Goal: Information Seeking & Learning: Learn about a topic

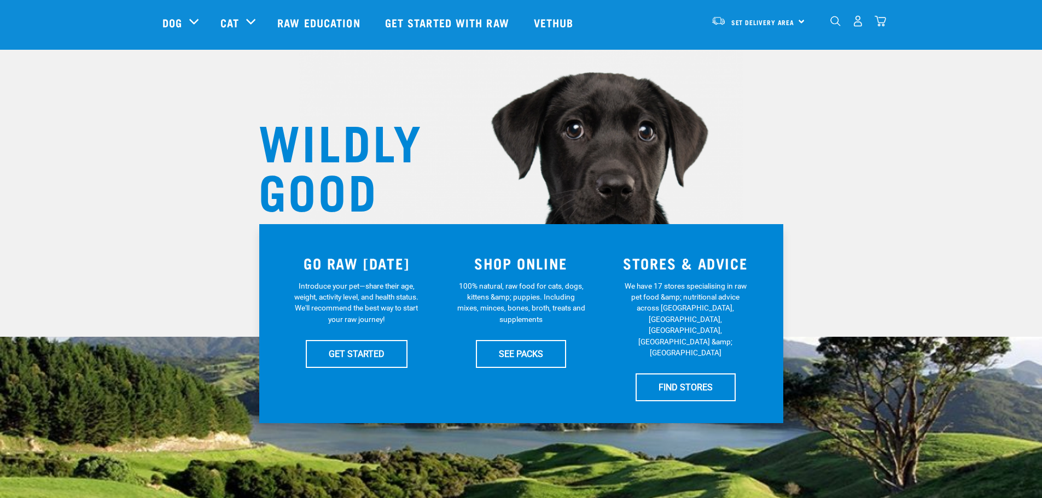
scroll to position [55, 0]
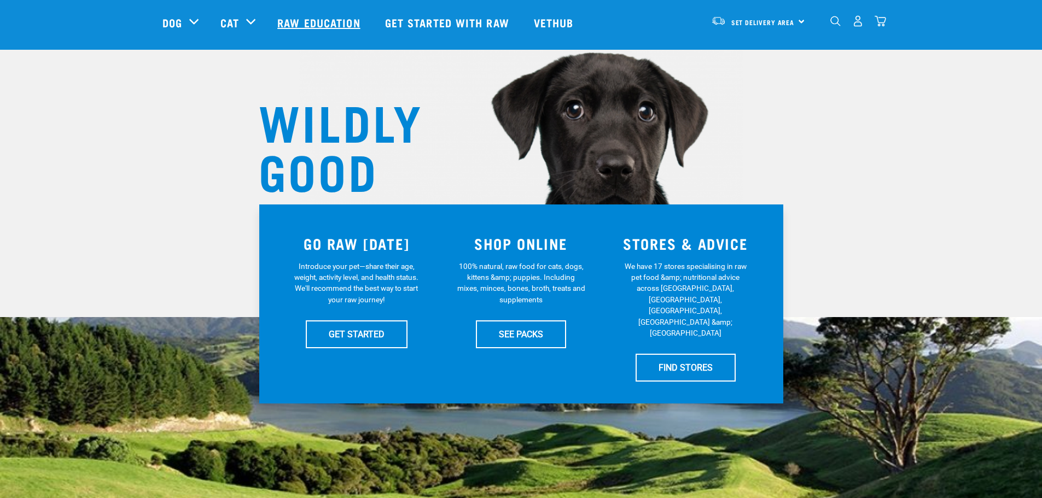
click at [329, 19] on link "Raw Education" at bounding box center [319, 23] width 107 height 44
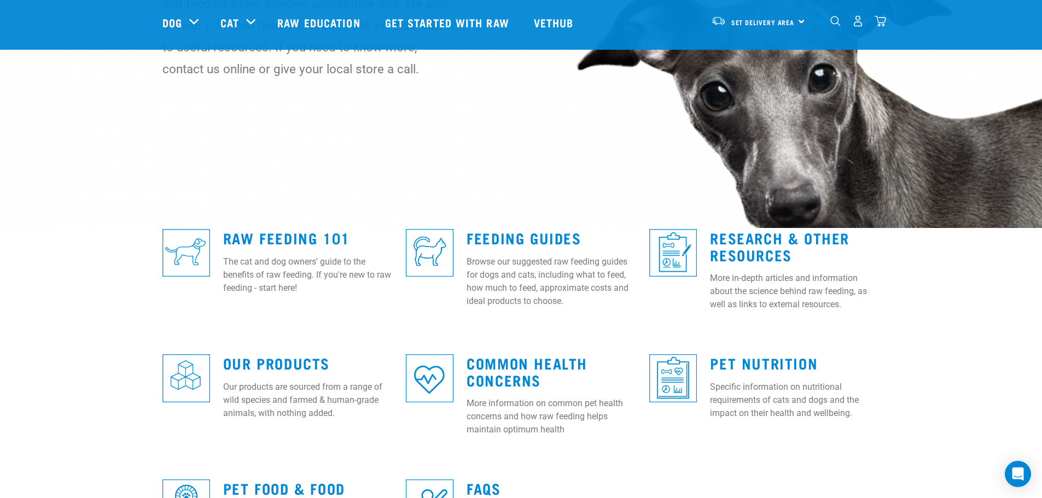
scroll to position [164, 0]
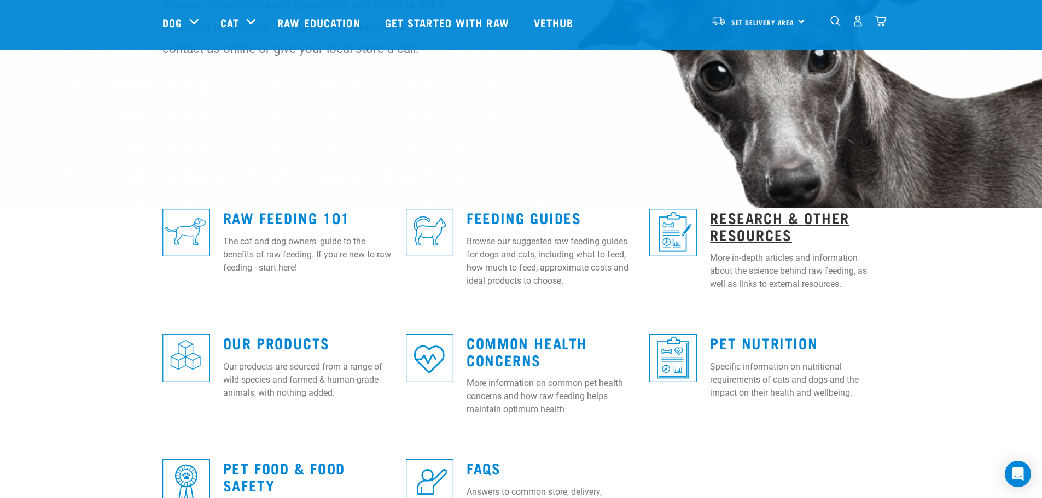
click at [764, 224] on link "Research & Other Resources" at bounding box center [779, 225] width 139 height 25
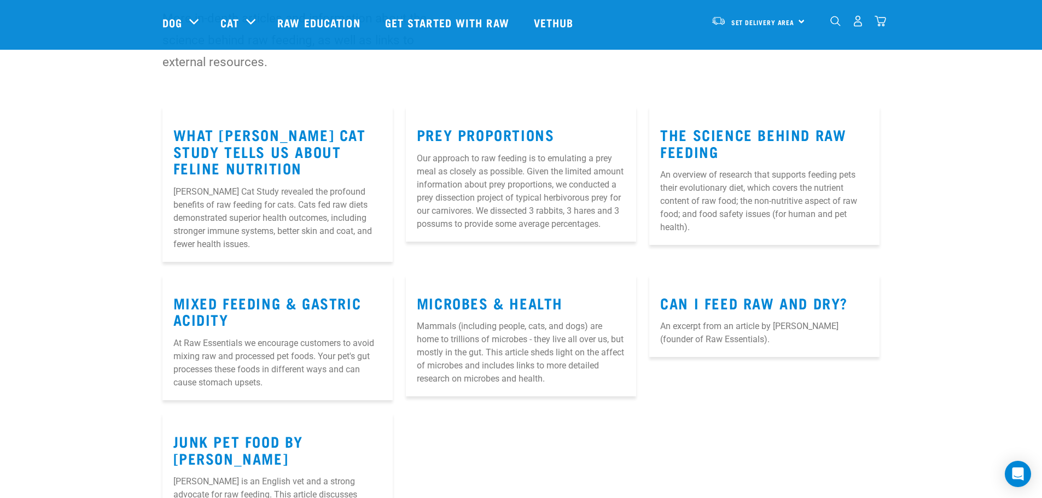
scroll to position [109, 0]
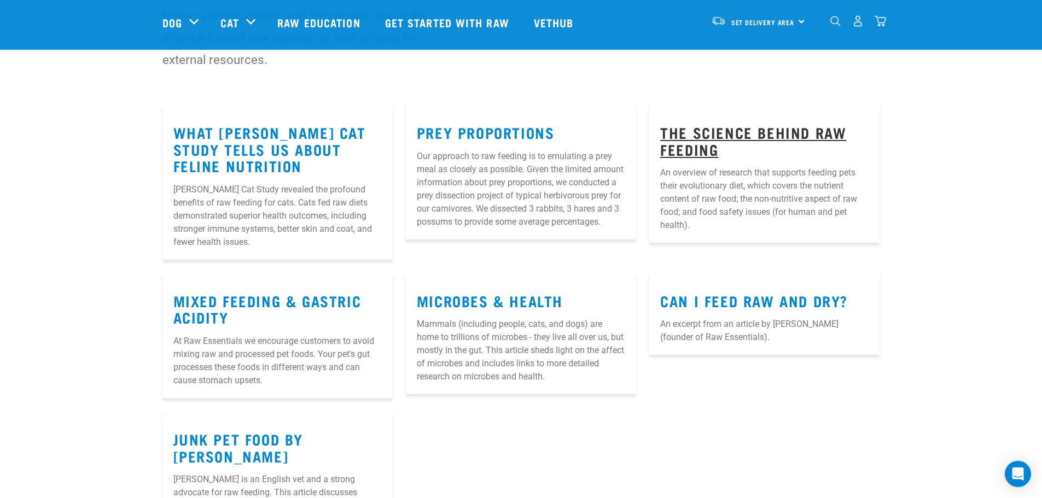
click at [715, 139] on link "The Science Behind Raw Feeding" at bounding box center [753, 140] width 186 height 25
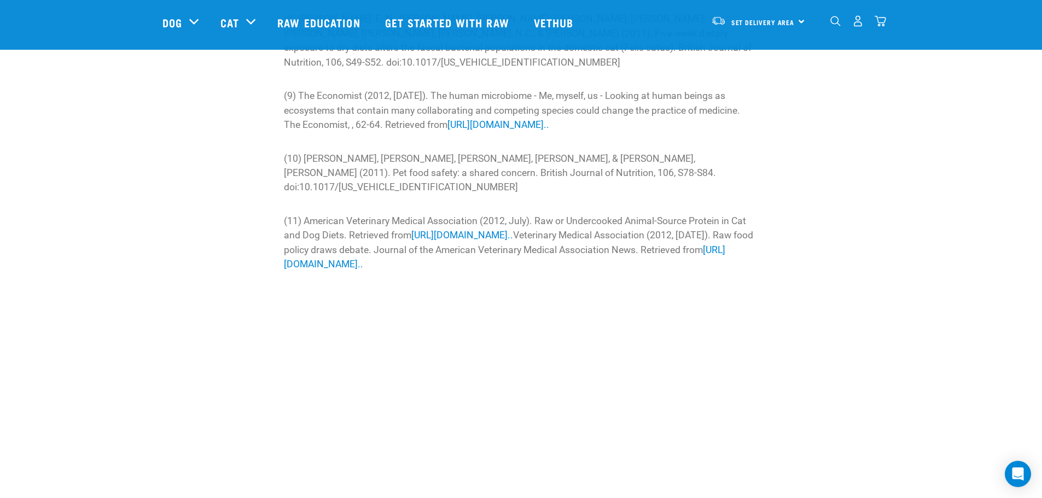
scroll to position [3500, 0]
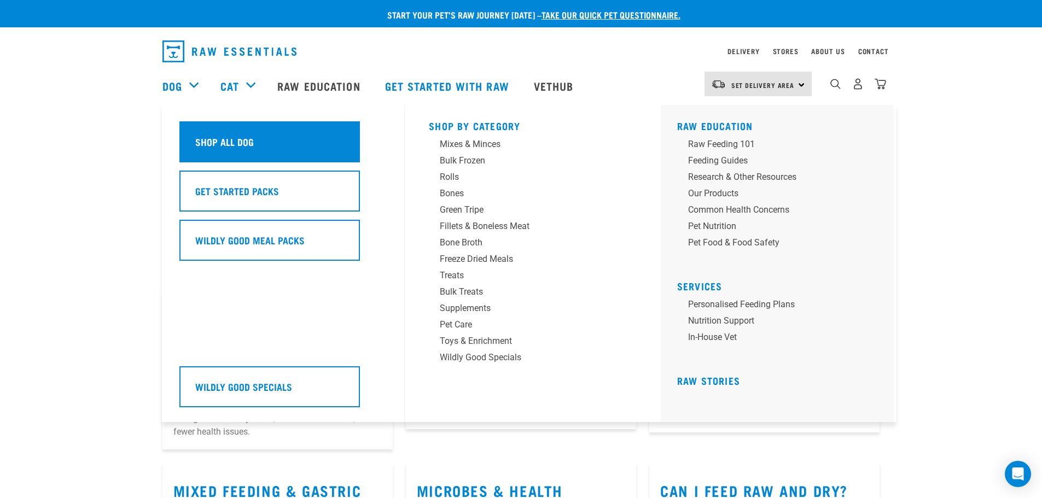
click at [246, 133] on div "Shop All Dog" at bounding box center [269, 141] width 180 height 41
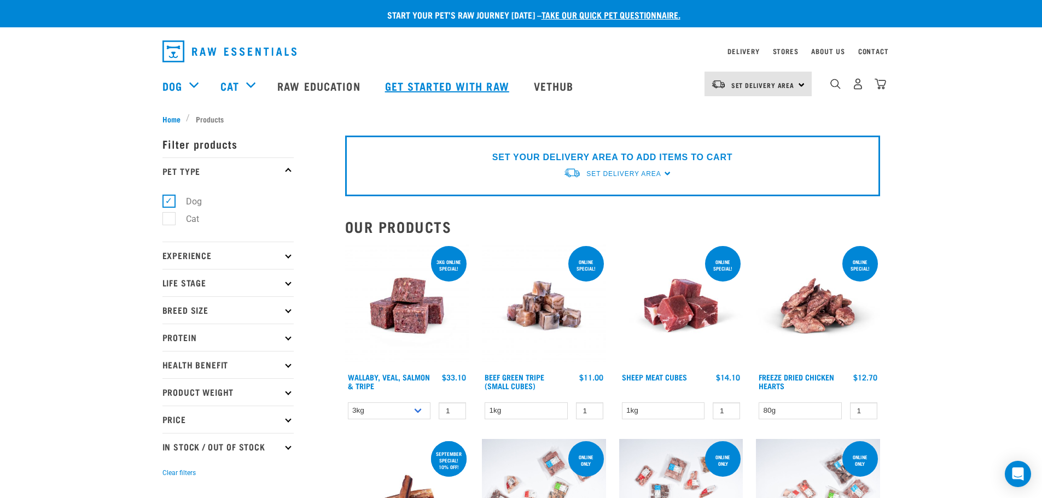
click at [432, 84] on link "Get started with Raw" at bounding box center [448, 86] width 149 height 44
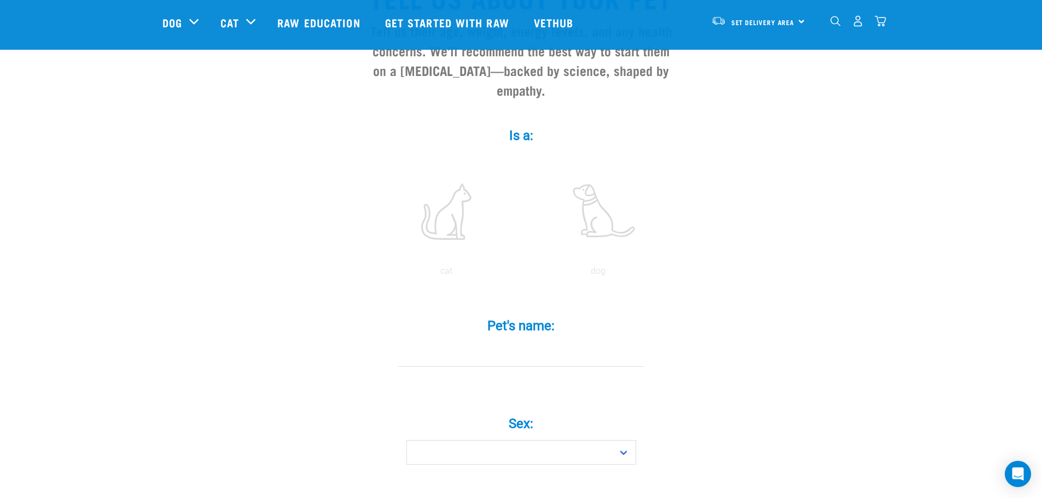
scroll to position [164, 0]
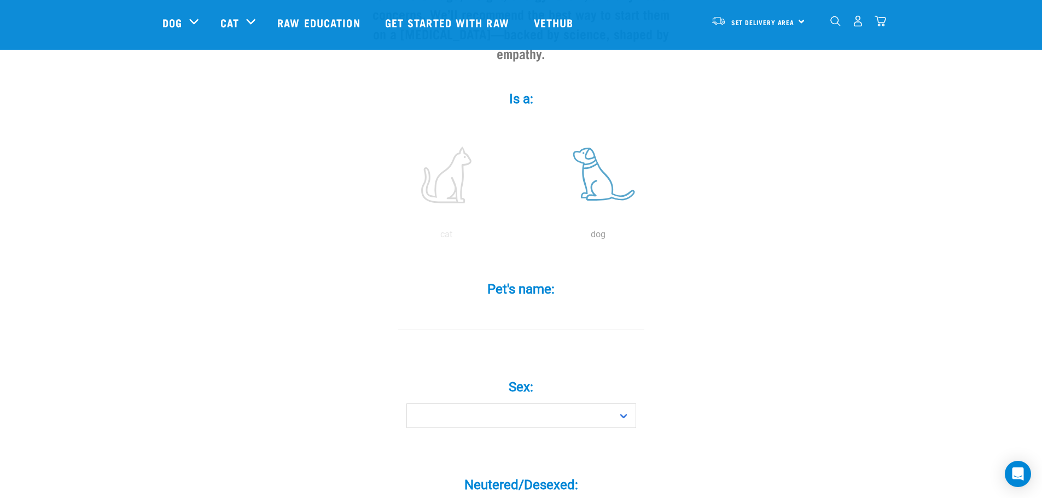
click at [583, 155] on label at bounding box center [598, 175] width 148 height 93
click at [522, 237] on input "radio" at bounding box center [522, 237] width 0 height 0
click at [494, 306] on input "Pet's name: *" at bounding box center [521, 318] width 246 height 25
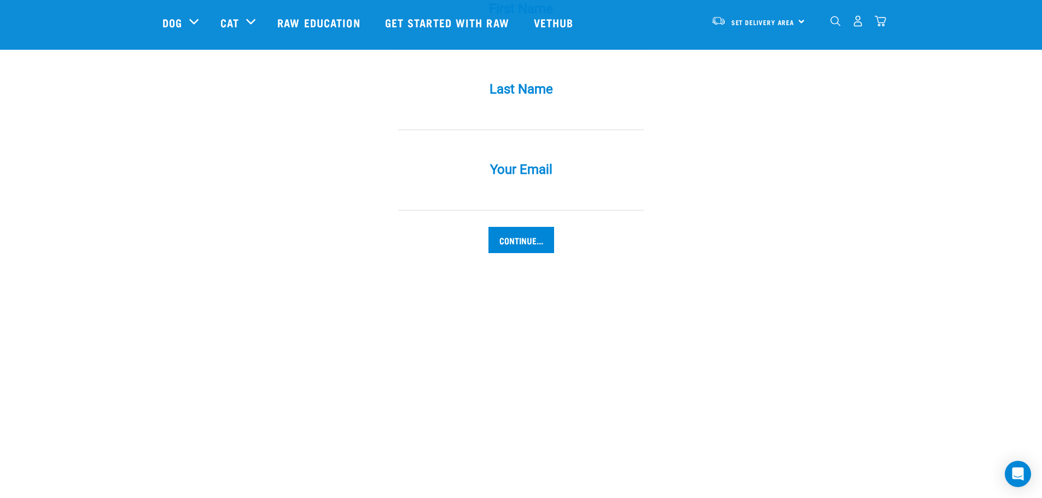
scroll to position [1039, 0]
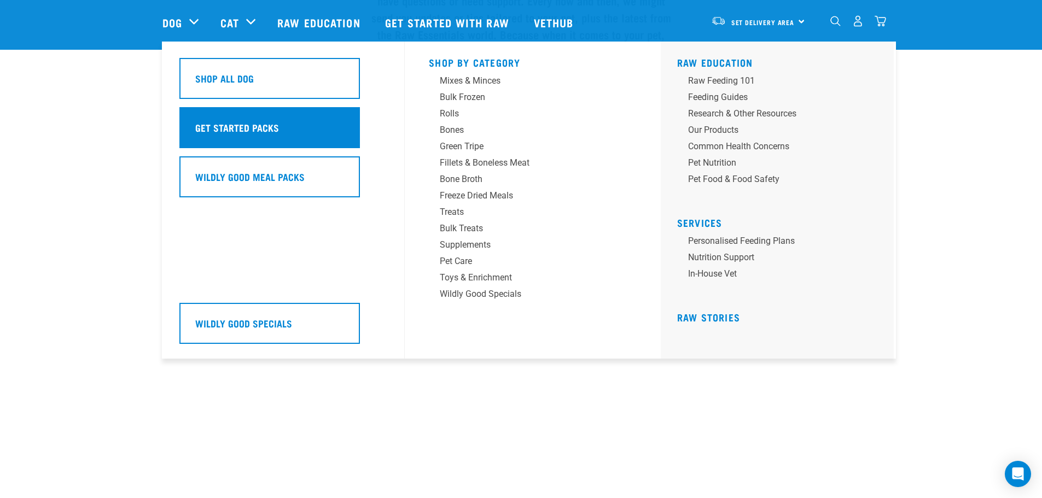
click at [231, 121] on h5 "Get Started Packs" at bounding box center [237, 127] width 84 height 14
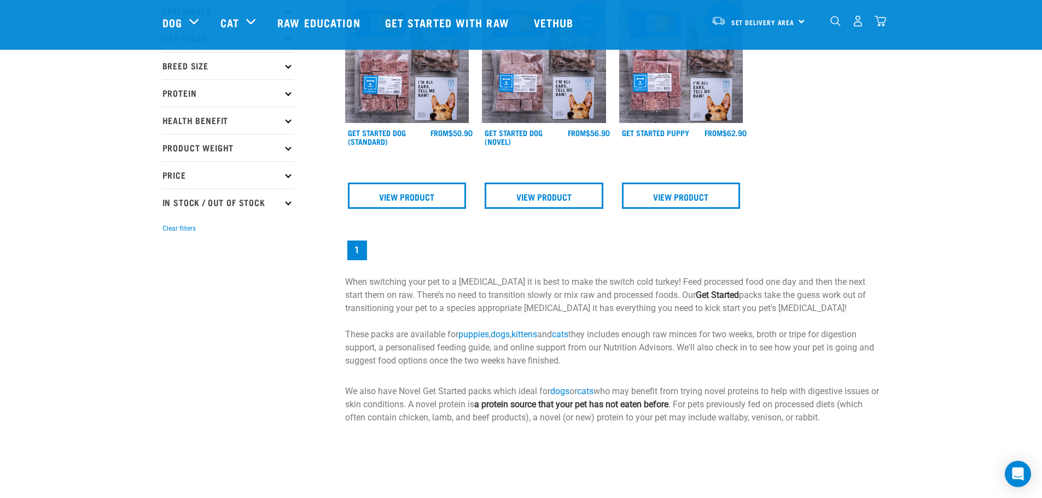
scroll to position [219, 0]
